Goal: Task Accomplishment & Management: Use online tool/utility

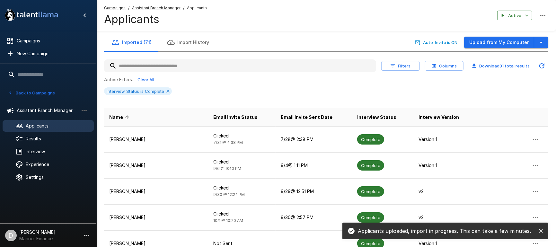
click at [30, 91] on button "Back to Campaigns" at bounding box center [31, 93] width 50 height 10
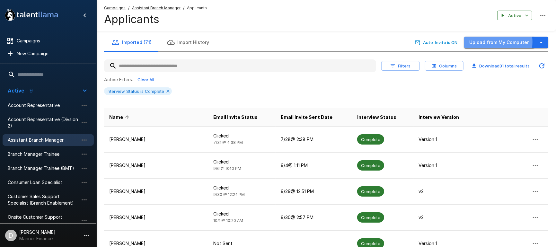
click at [494, 42] on button "Upload from My Computer" at bounding box center [499, 43] width 70 height 12
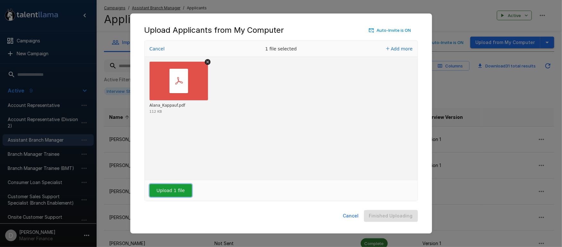
click at [178, 194] on button "Upload 1 file" at bounding box center [171, 190] width 42 height 13
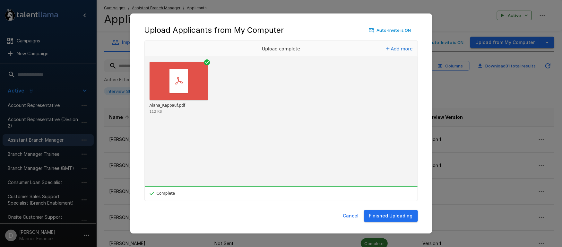
click at [402, 216] on button "Finished Uploading" at bounding box center [391, 216] width 54 height 12
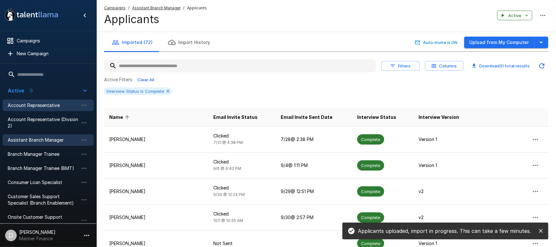
click at [31, 106] on span "Account Representative" at bounding box center [43, 105] width 71 height 6
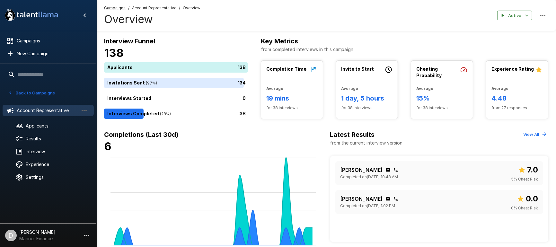
click at [29, 90] on button "Back to Campaigns" at bounding box center [31, 93] width 50 height 10
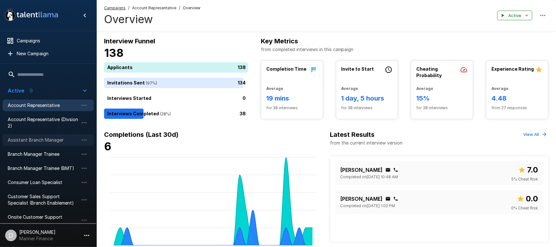
click at [33, 139] on span "Assistant Branch Manager" at bounding box center [43, 140] width 71 height 6
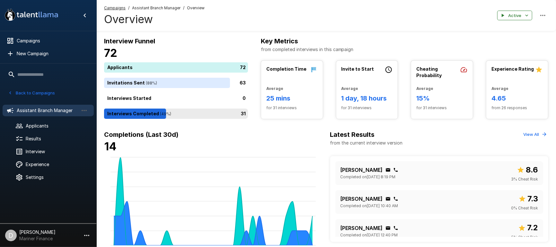
click at [214, 110] on div "31" at bounding box center [177, 114] width 146 height 10
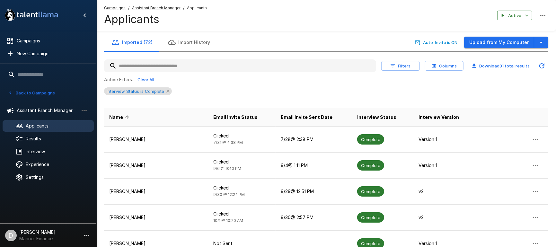
click at [167, 91] on icon at bounding box center [167, 91] width 3 height 3
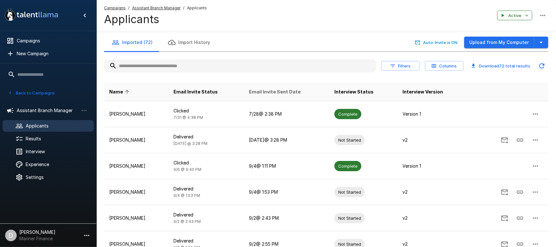
click at [274, 91] on span "Email Invite Sent Date" at bounding box center [275, 92] width 52 height 8
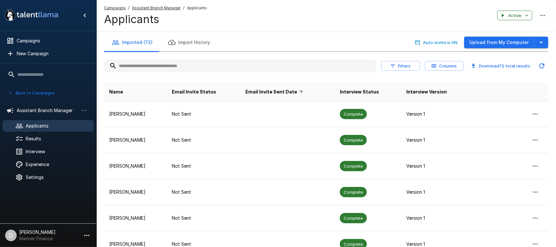
click at [274, 91] on span "Email Invite Sent Date" at bounding box center [275, 92] width 60 height 8
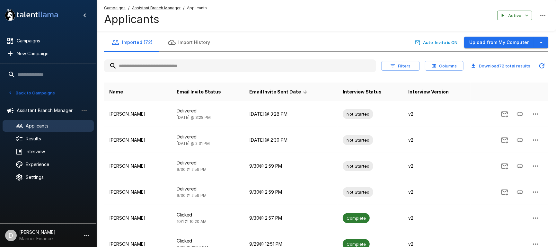
click at [353, 26] on div "Campaigns / Assistant Branch Manager / Applicants Applicants Active" at bounding box center [326, 15] width 460 height 31
